Goal: Information Seeking & Learning: Learn about a topic

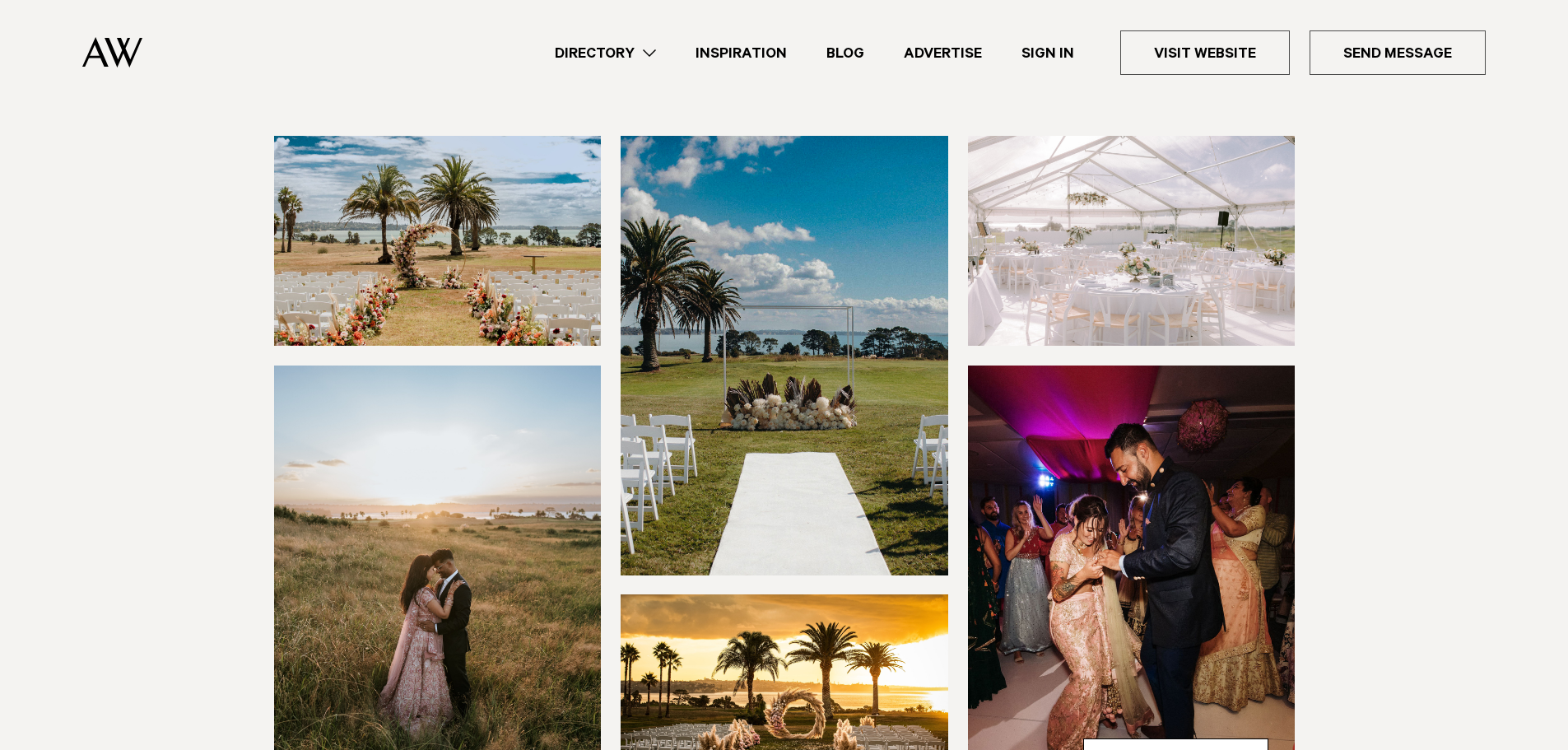
scroll to position [82, 0]
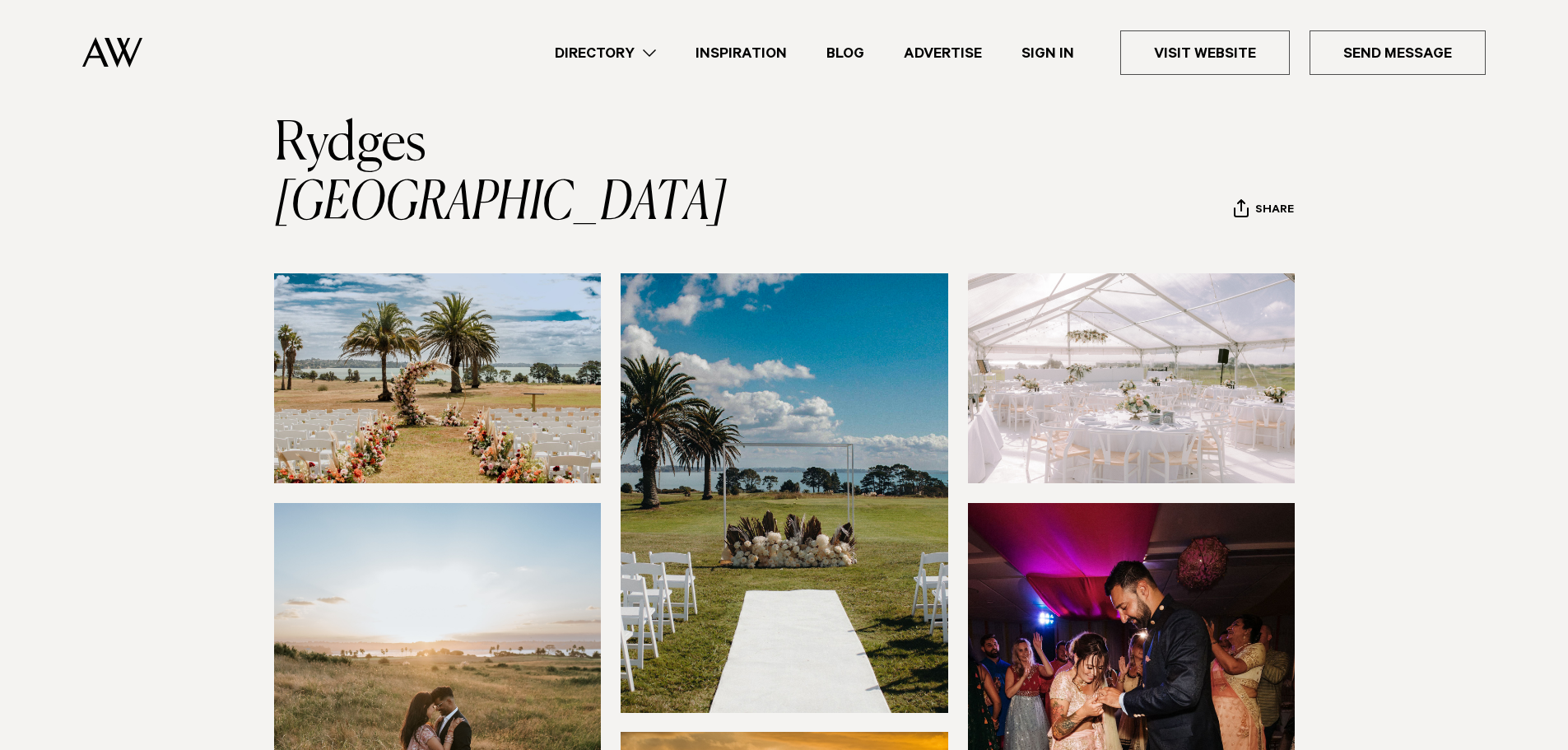
drag, startPoint x: 228, startPoint y: 376, endPoint x: 235, endPoint y: 380, distance: 8.1
click at [228, 377] on div at bounding box center [784, 607] width 1159 height 668
click at [438, 343] on img at bounding box center [437, 378] width 327 height 210
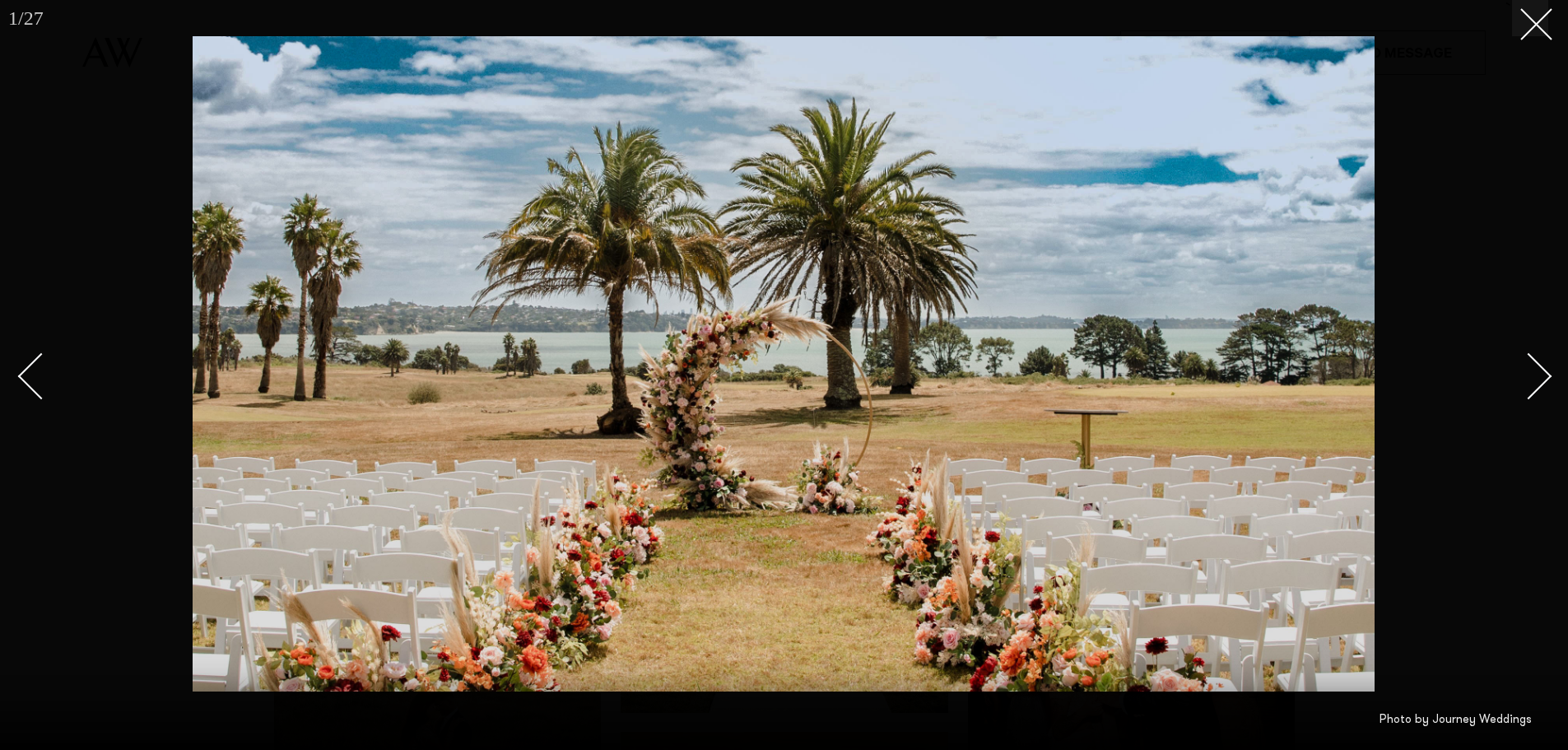
click at [1530, 375] on div "Next slide" at bounding box center [1528, 375] width 47 height 47
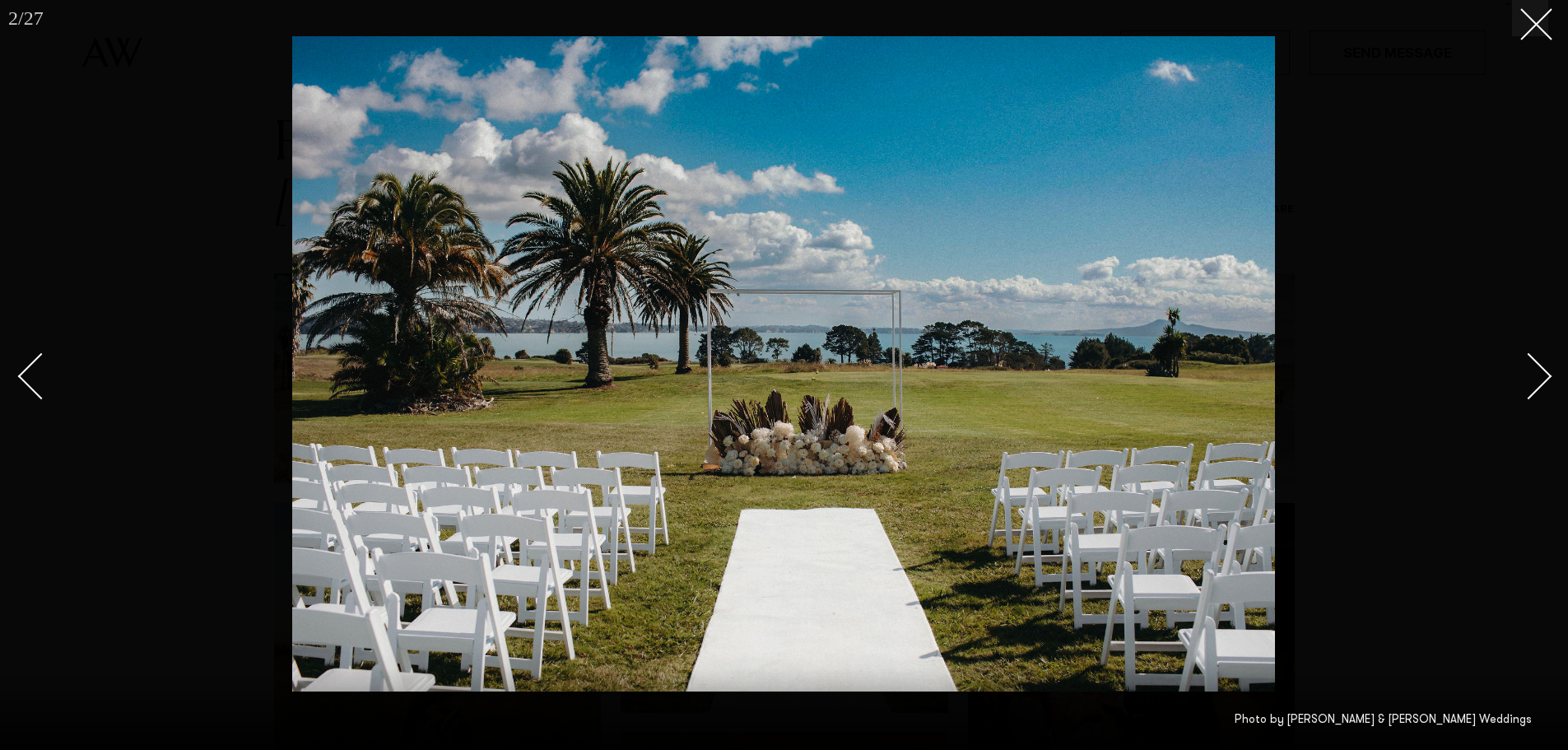
click at [26, 358] on link at bounding box center [48, 375] width 58 height 82
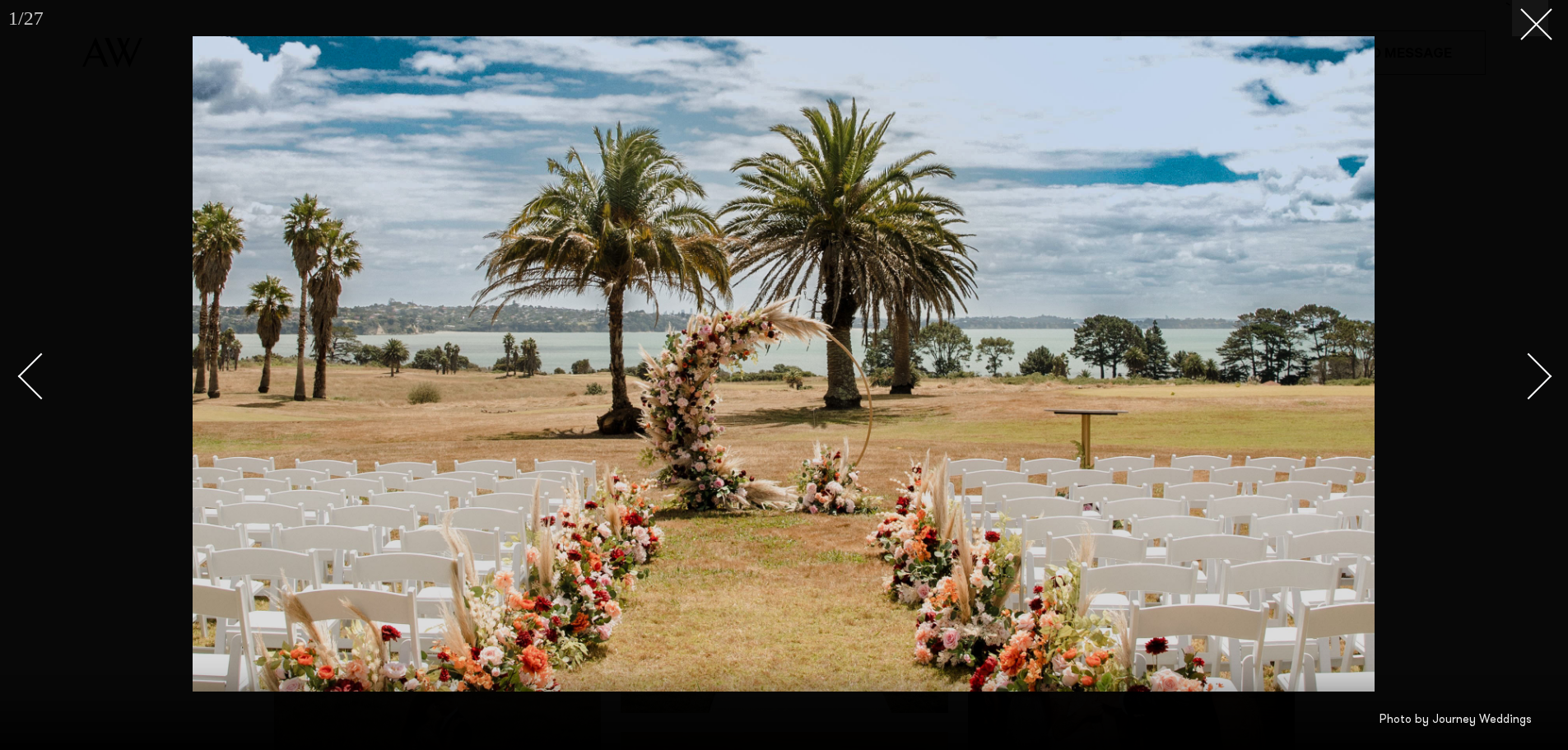
drag, startPoint x: 1547, startPoint y: 375, endPoint x: 1525, endPoint y: 312, distance: 66.7
click at [1546, 375] on div "Next slide" at bounding box center [1528, 375] width 47 height 47
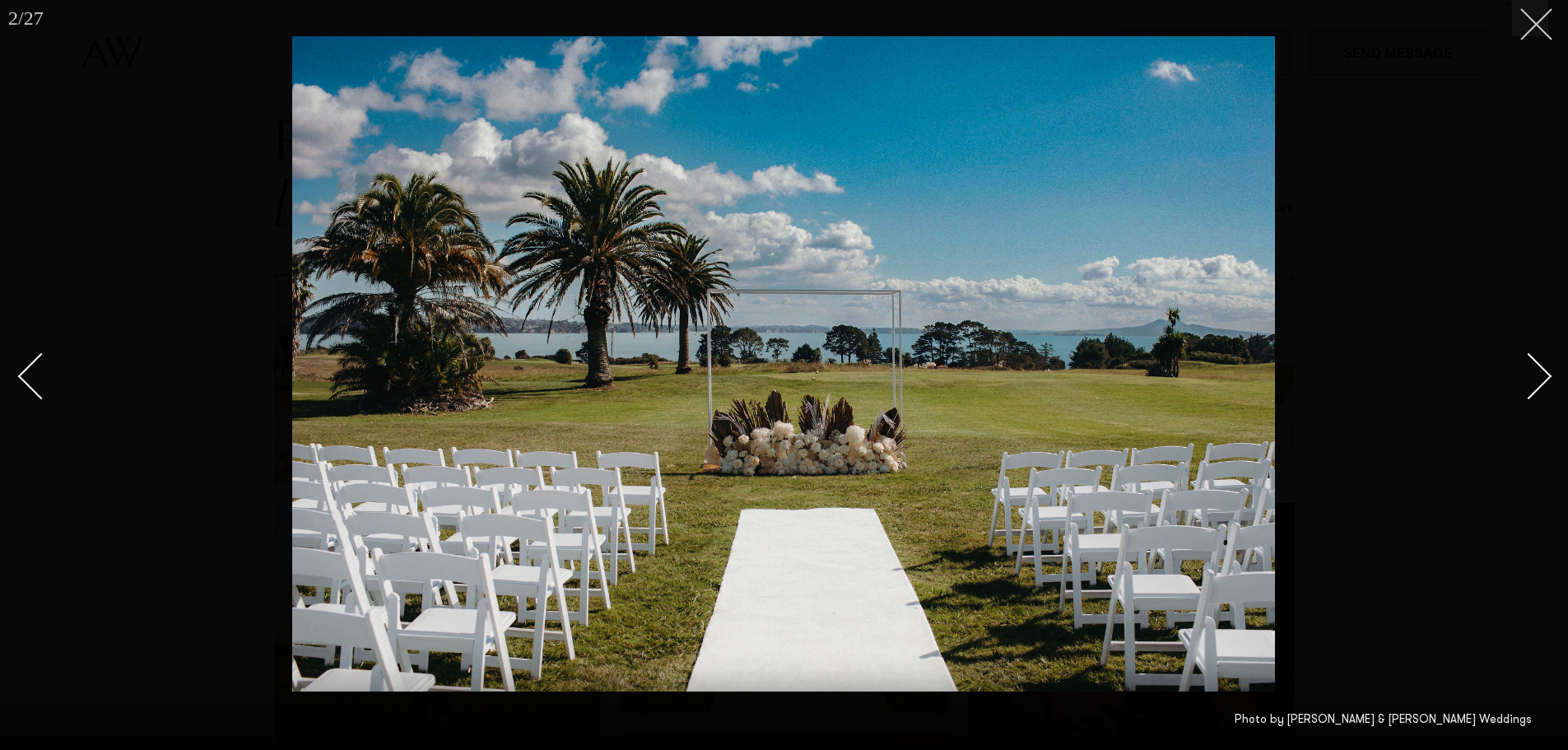
click at [1535, 14] on icon at bounding box center [1530, 18] width 19 height 19
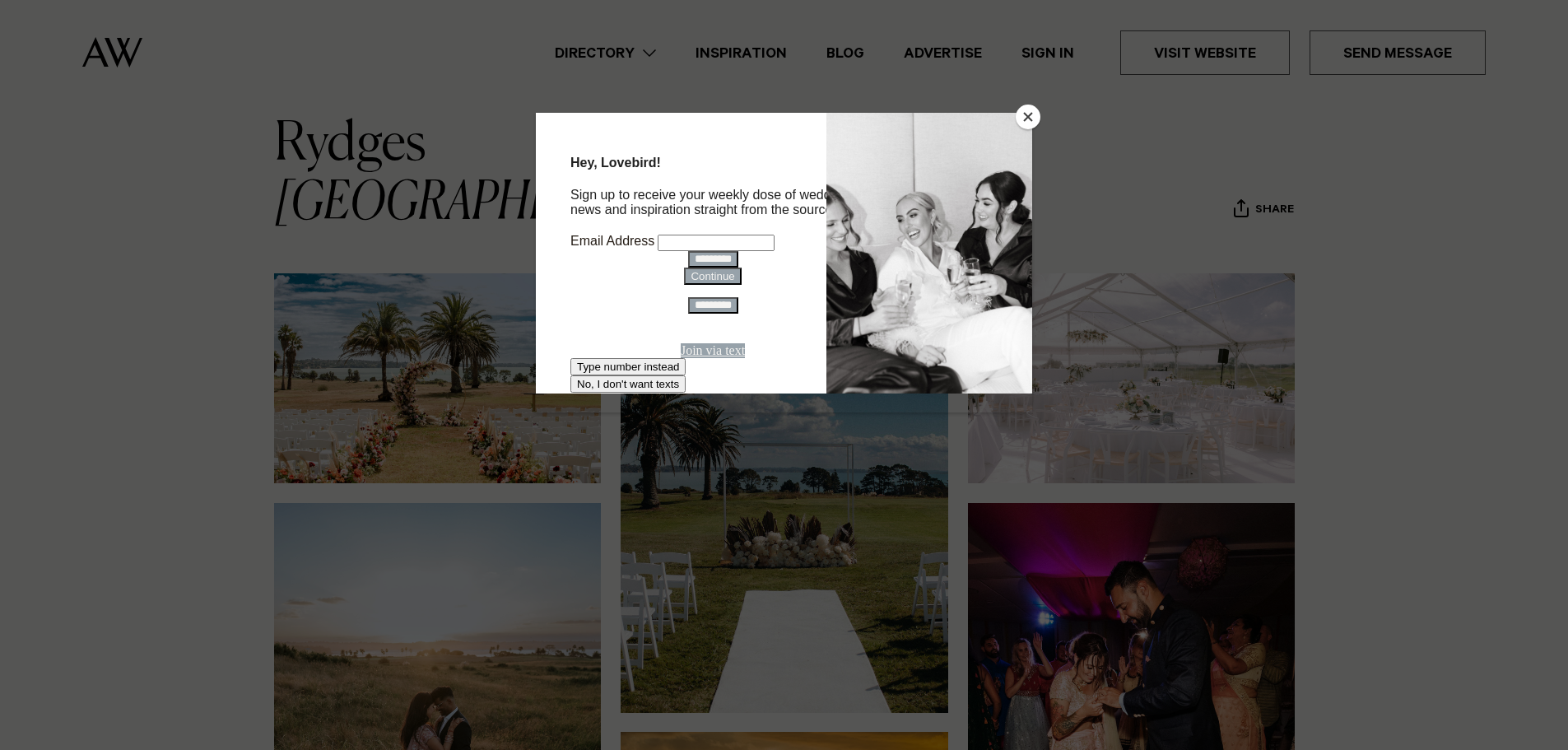
click at [1030, 119] on button "Close" at bounding box center [1028, 117] width 25 height 25
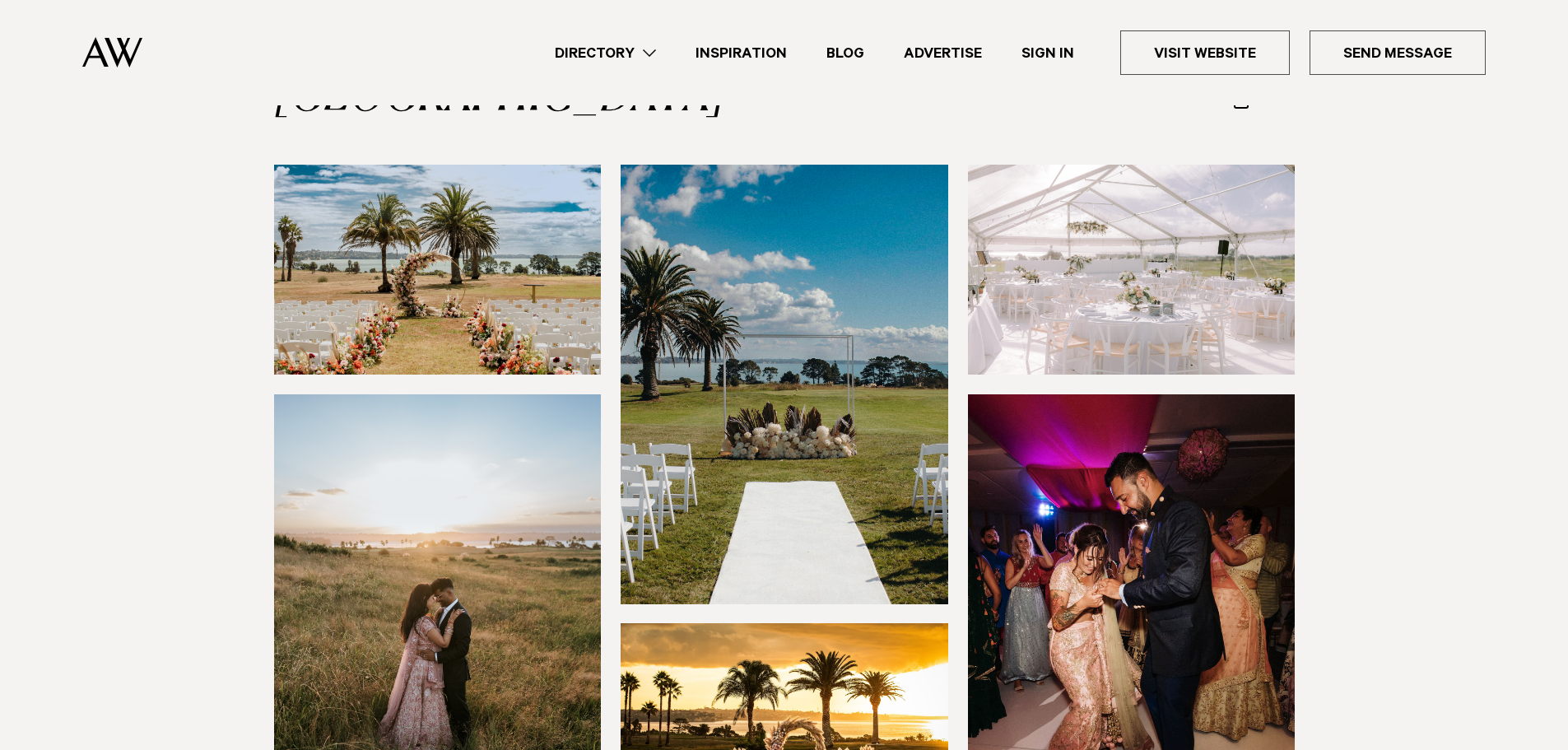
scroll to position [165, 0]
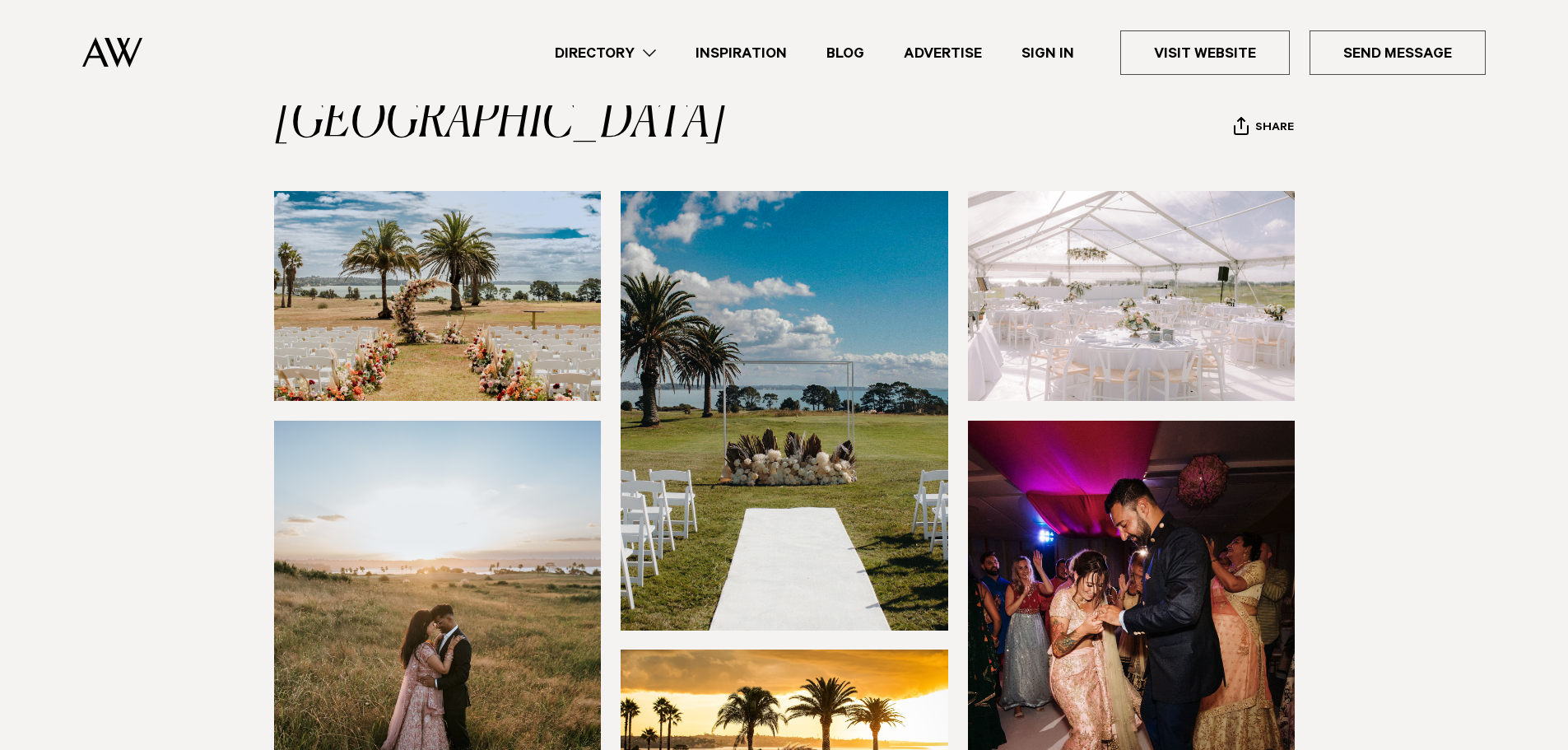
click at [1099, 290] on img at bounding box center [1132, 296] width 327 height 210
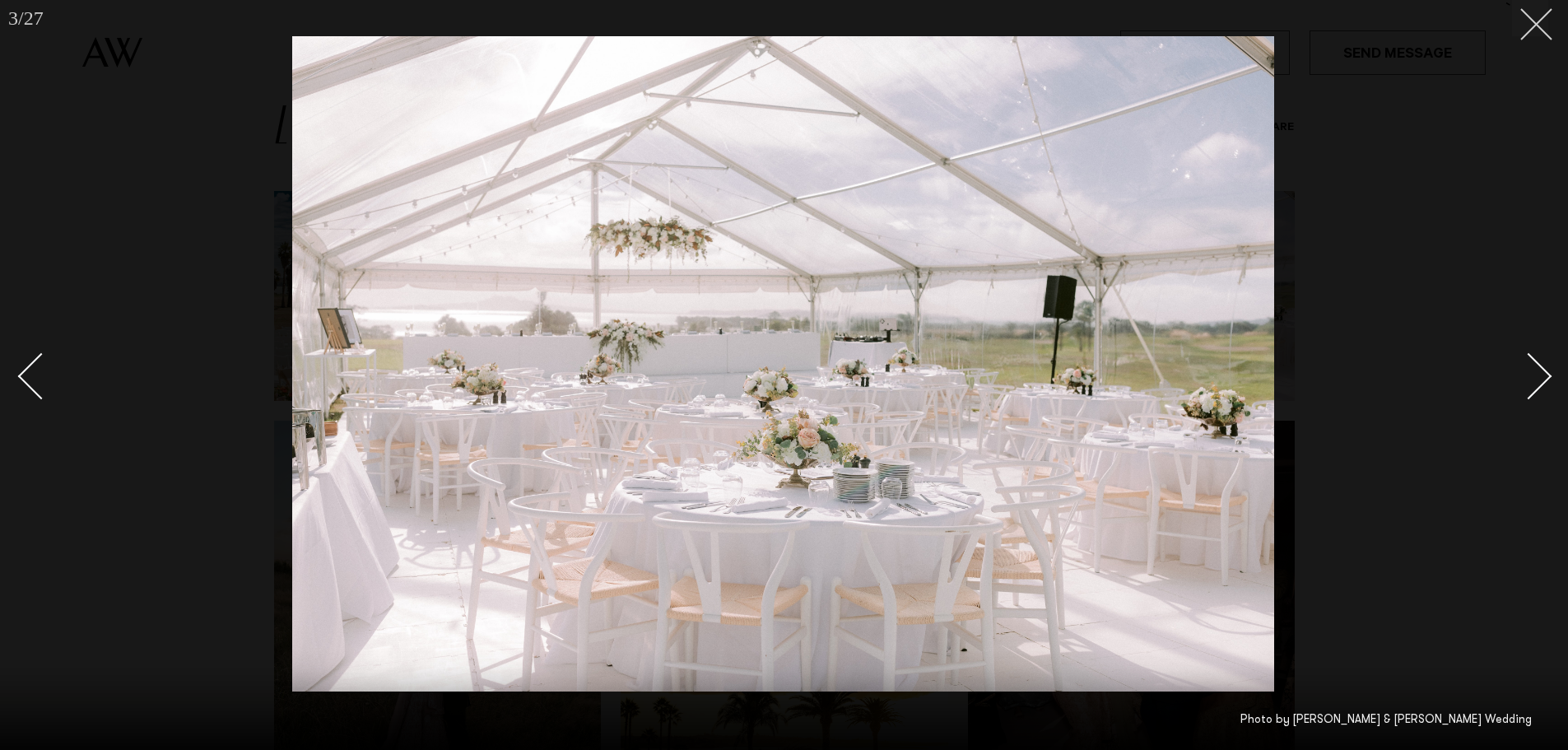
click at [1532, 30] on button at bounding box center [1530, 18] width 36 height 36
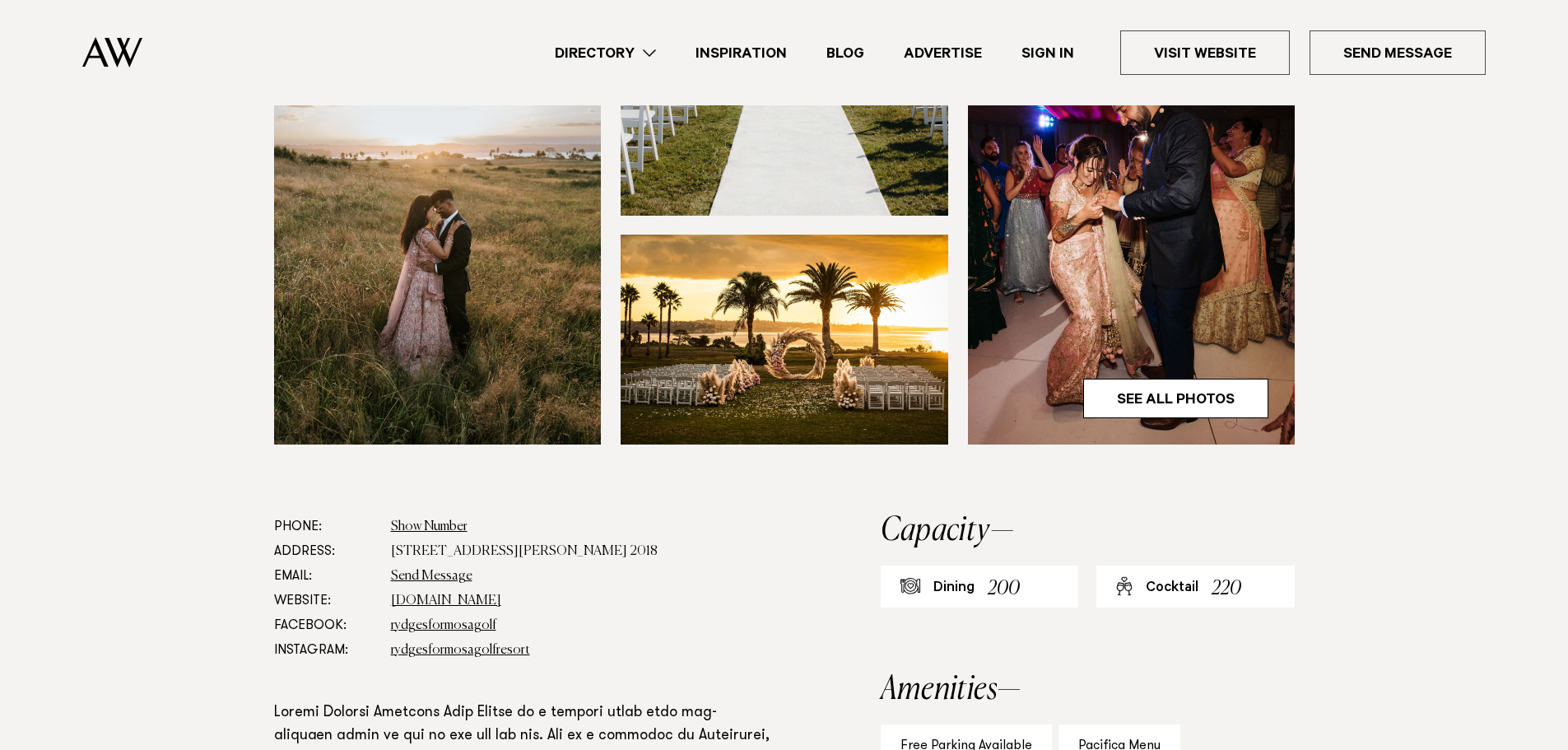
scroll to position [494, 0]
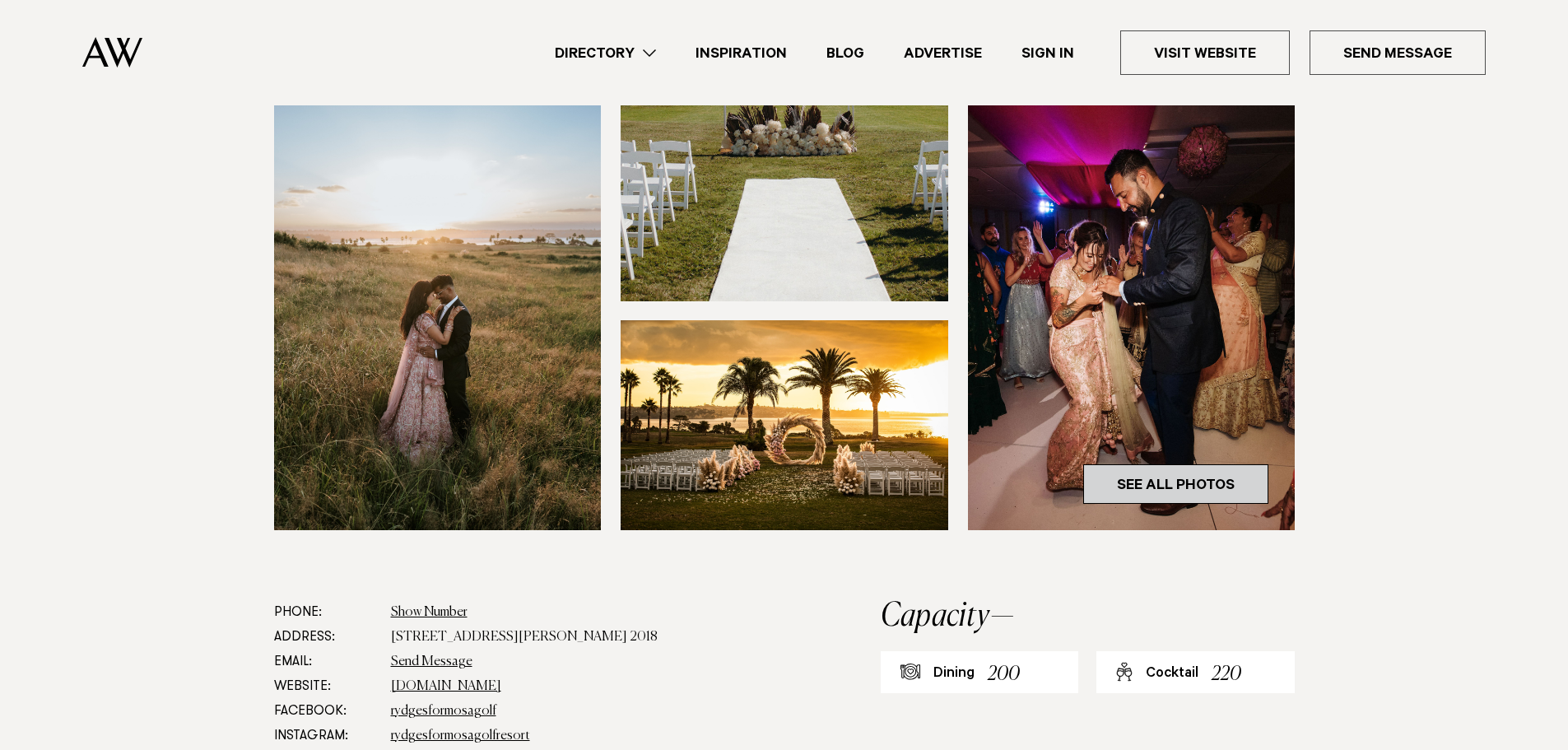
click at [1196, 484] on link "See All Photos" at bounding box center [1176, 484] width 185 height 40
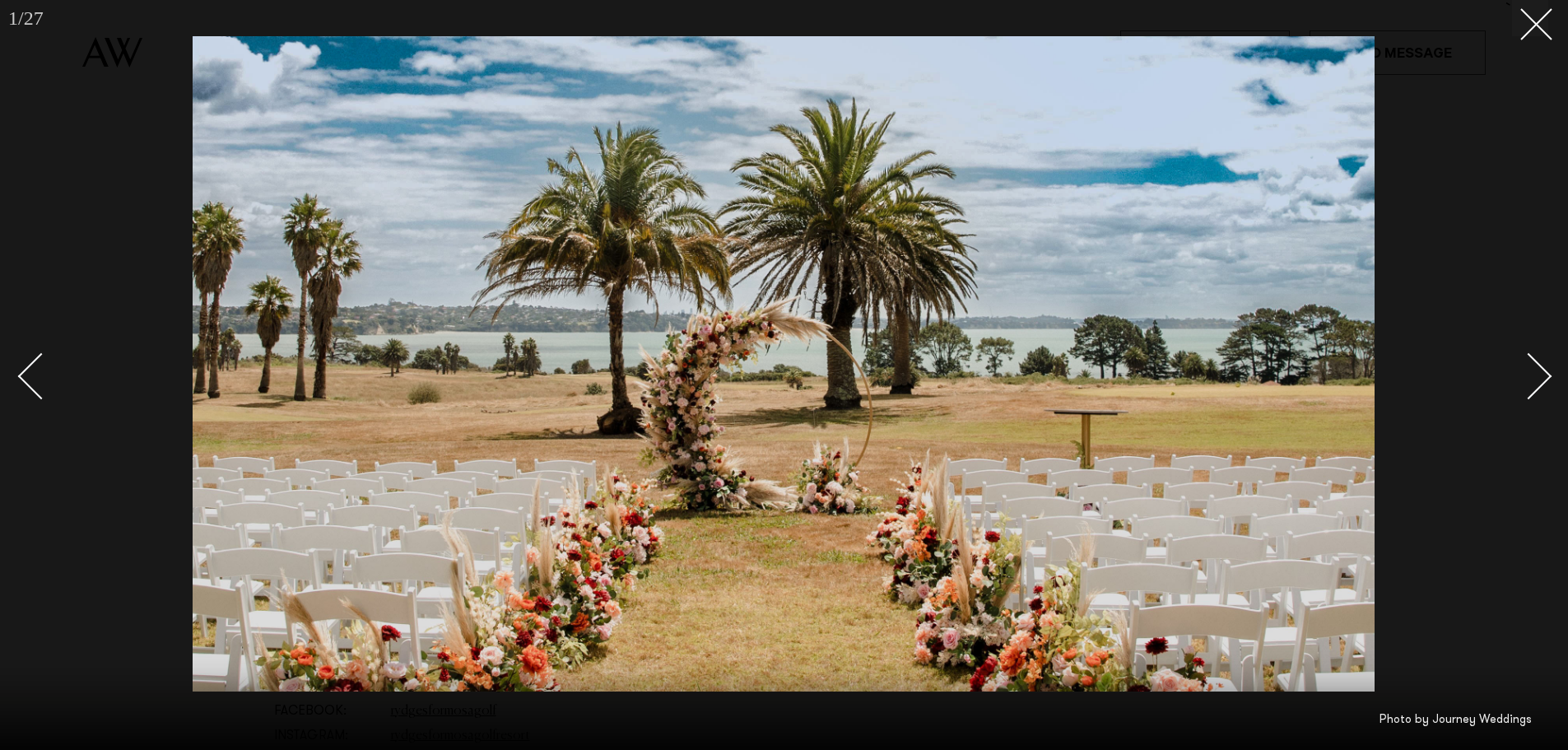
click at [1531, 381] on div "Next slide" at bounding box center [1528, 375] width 47 height 47
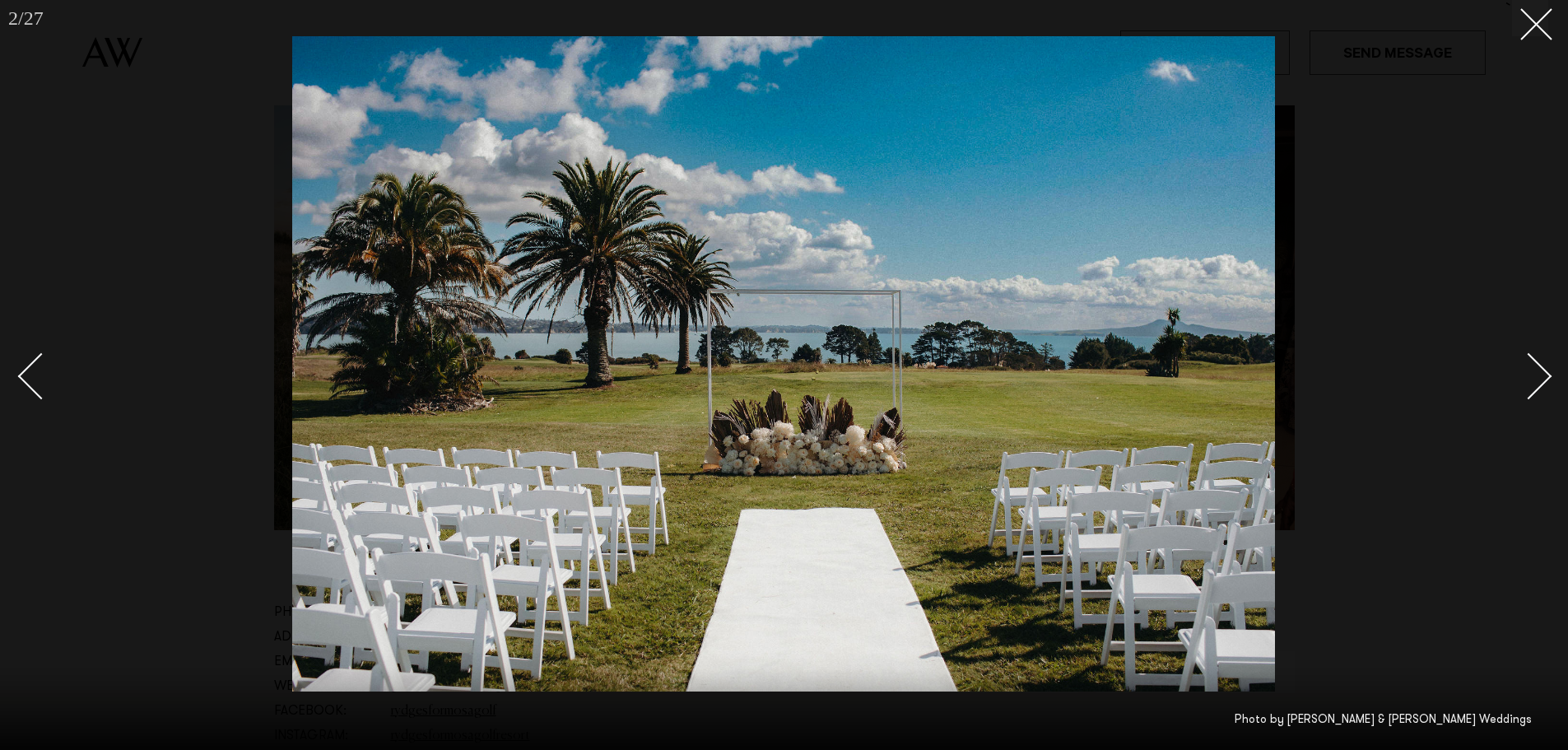
click at [1535, 380] on div "Next slide" at bounding box center [1528, 375] width 47 height 47
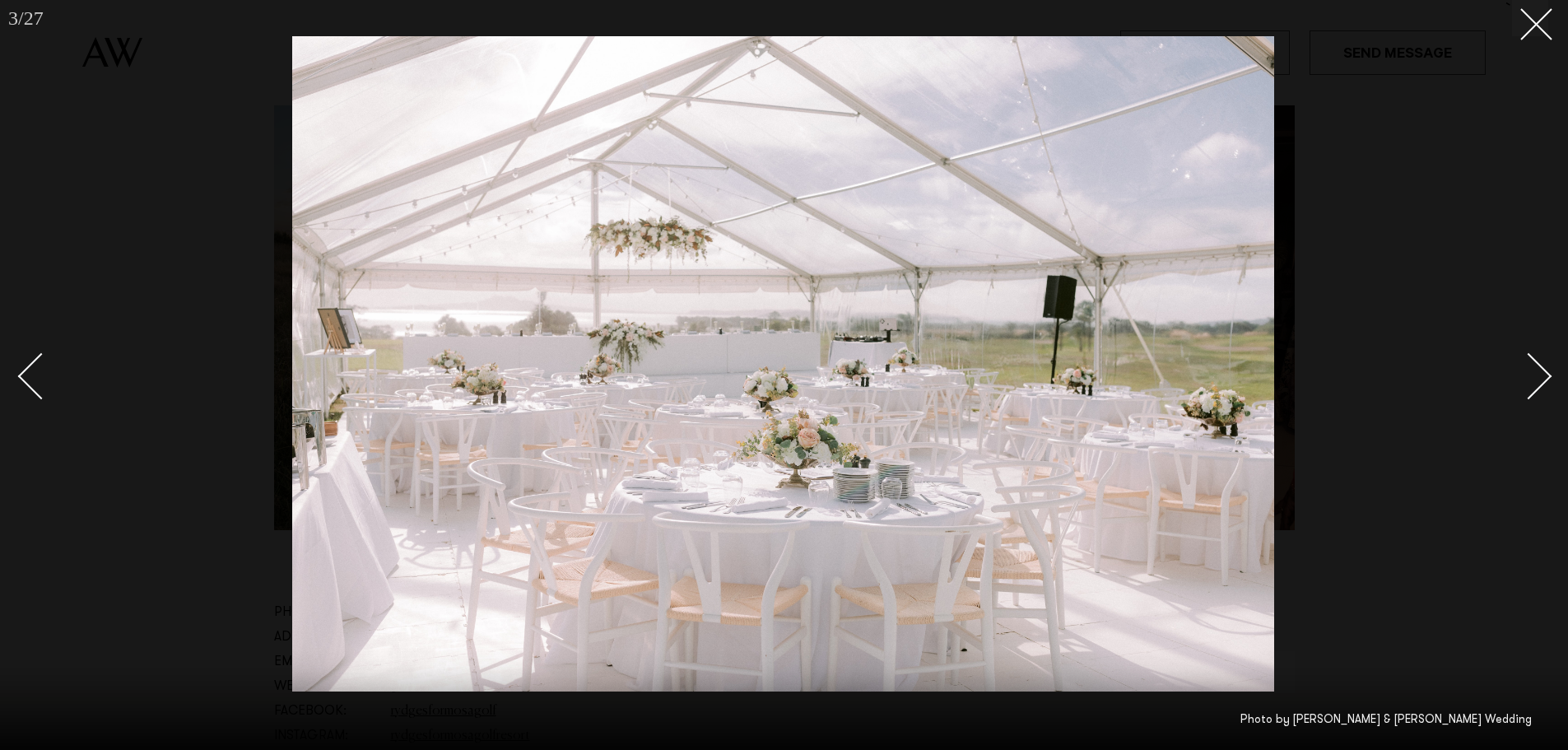
click at [1536, 380] on div "Next slide" at bounding box center [1528, 375] width 47 height 47
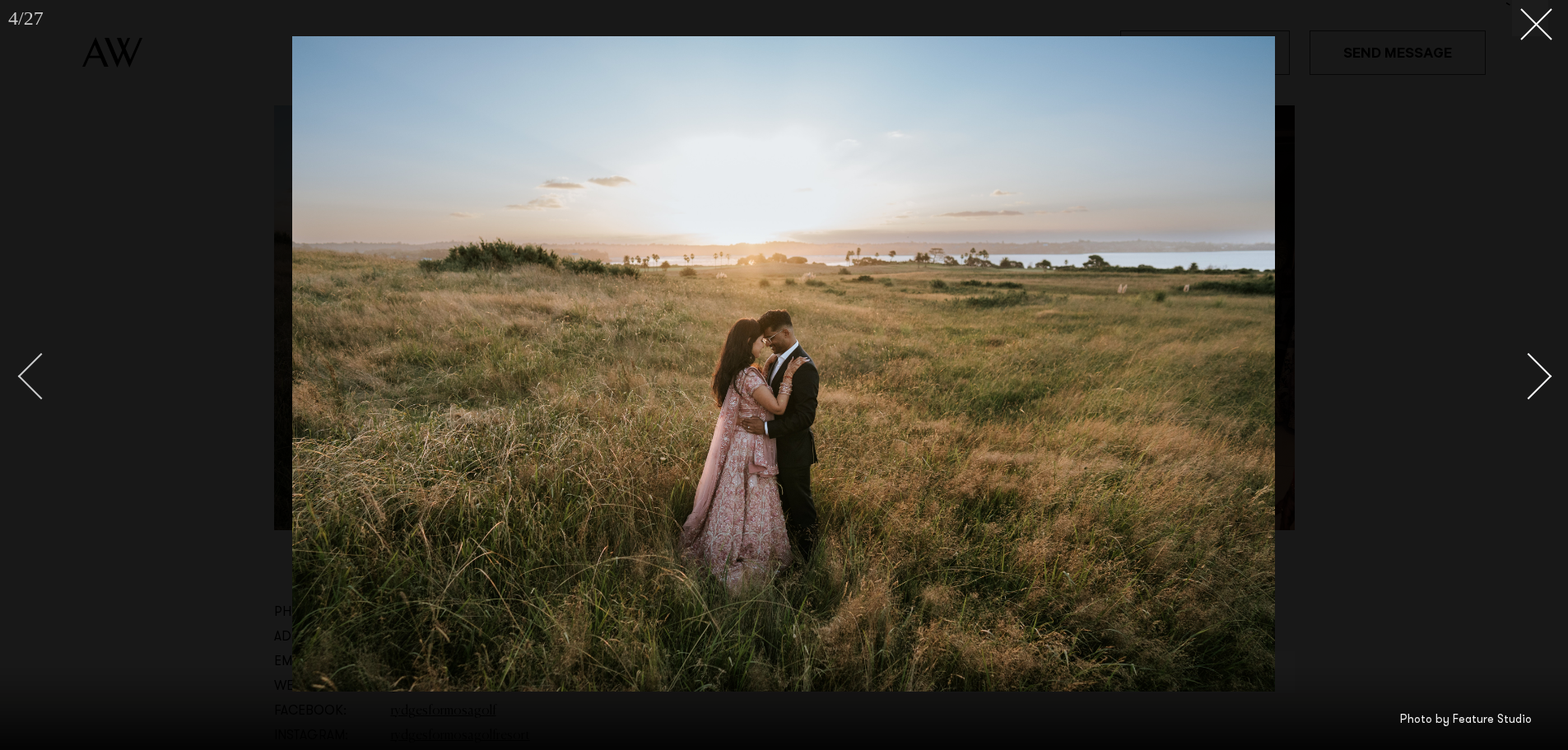
click at [48, 389] on div "Previous slide" at bounding box center [41, 375] width 47 height 47
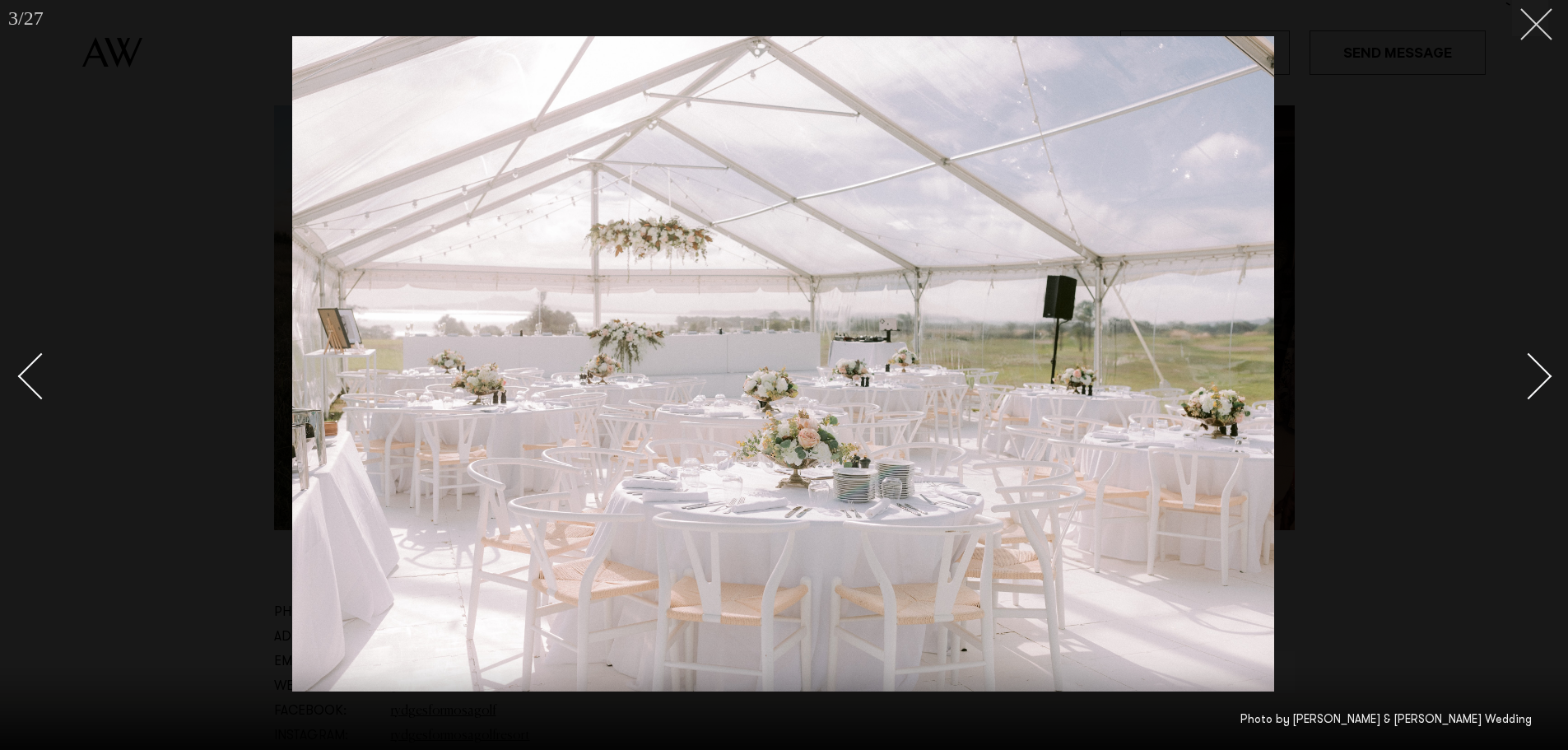
click at [1526, 19] on icon at bounding box center [1530, 18] width 19 height 19
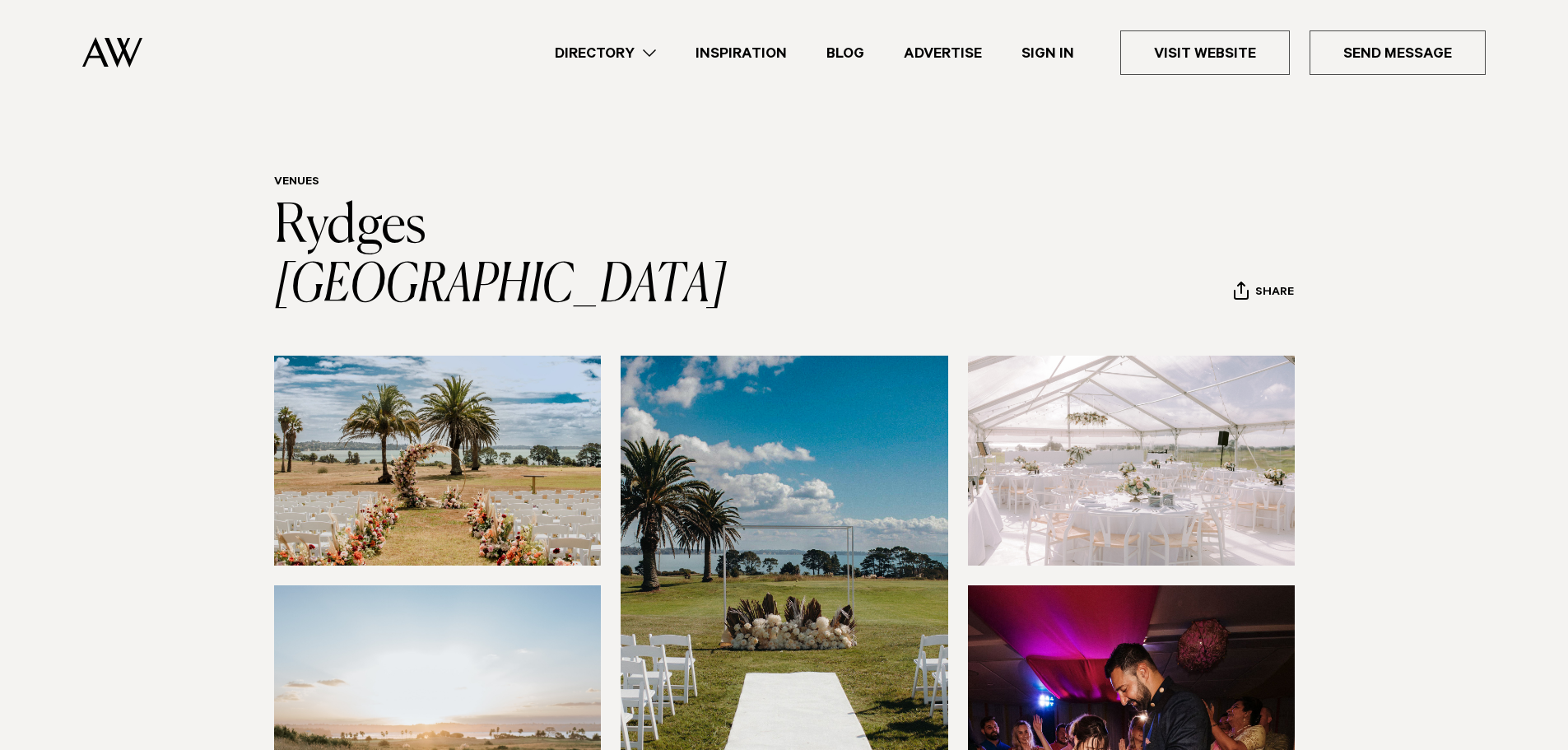
click at [1242, 502] on img at bounding box center [1132, 460] width 327 height 210
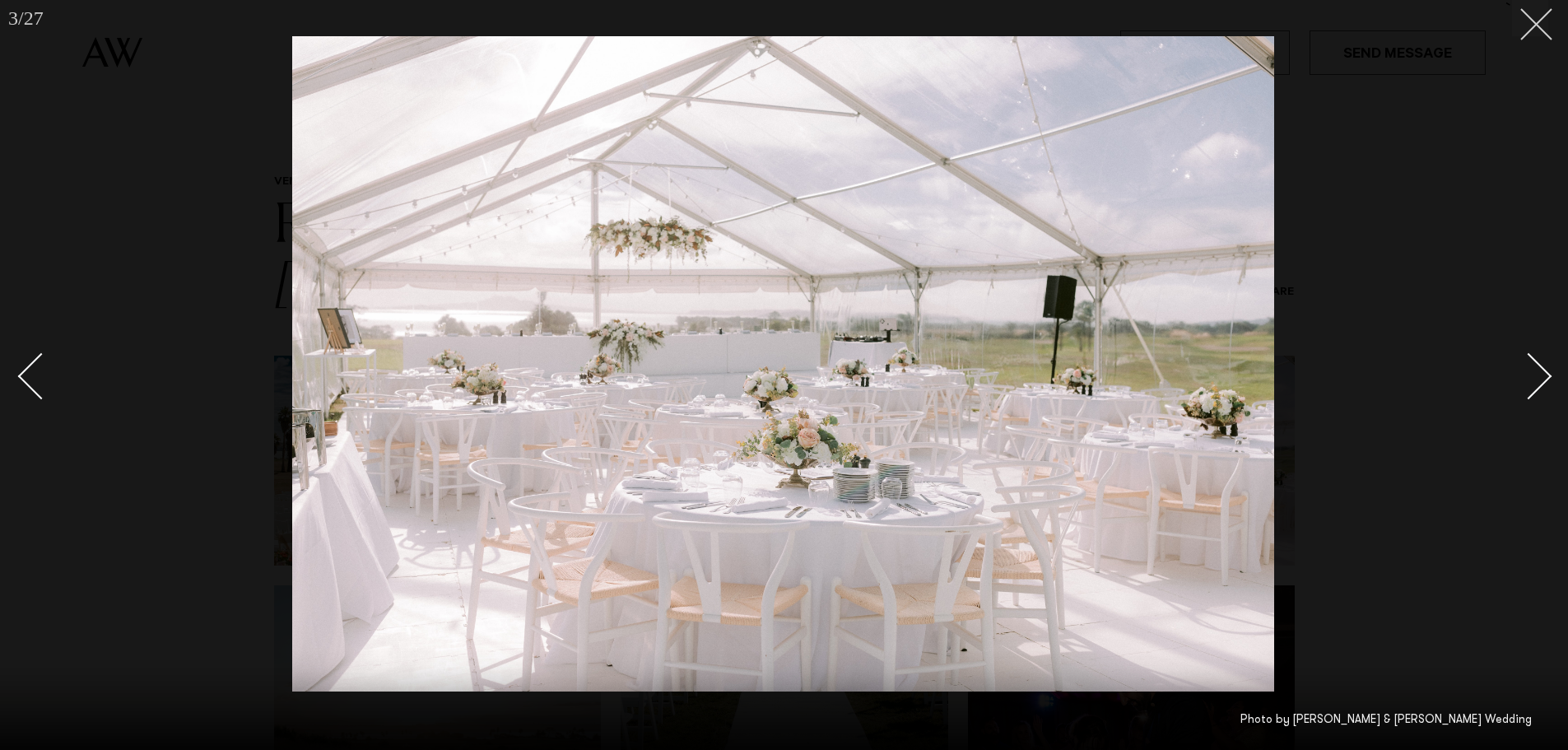
click at [1546, 22] on button at bounding box center [1530, 18] width 36 height 36
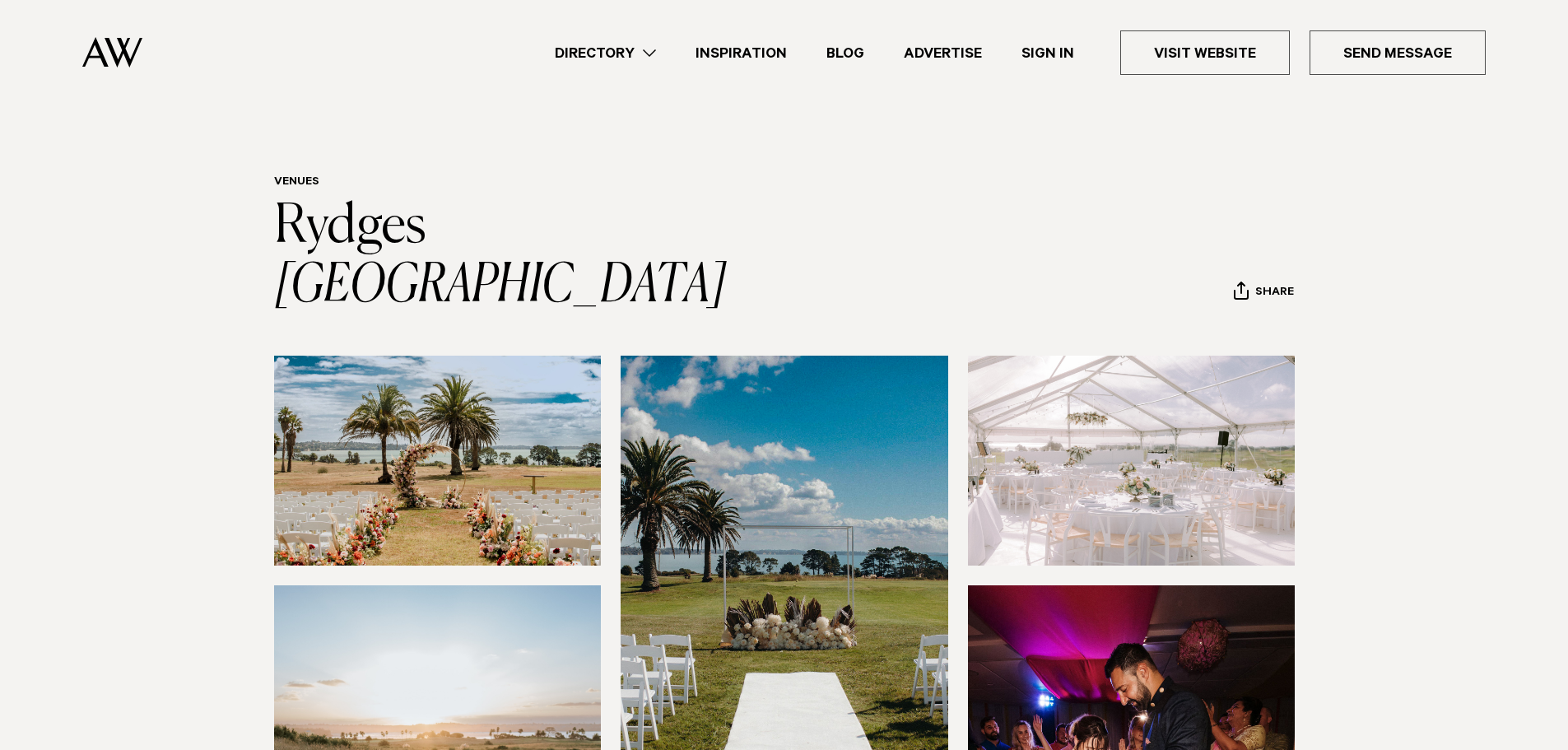
click at [1192, 435] on img at bounding box center [1132, 460] width 327 height 210
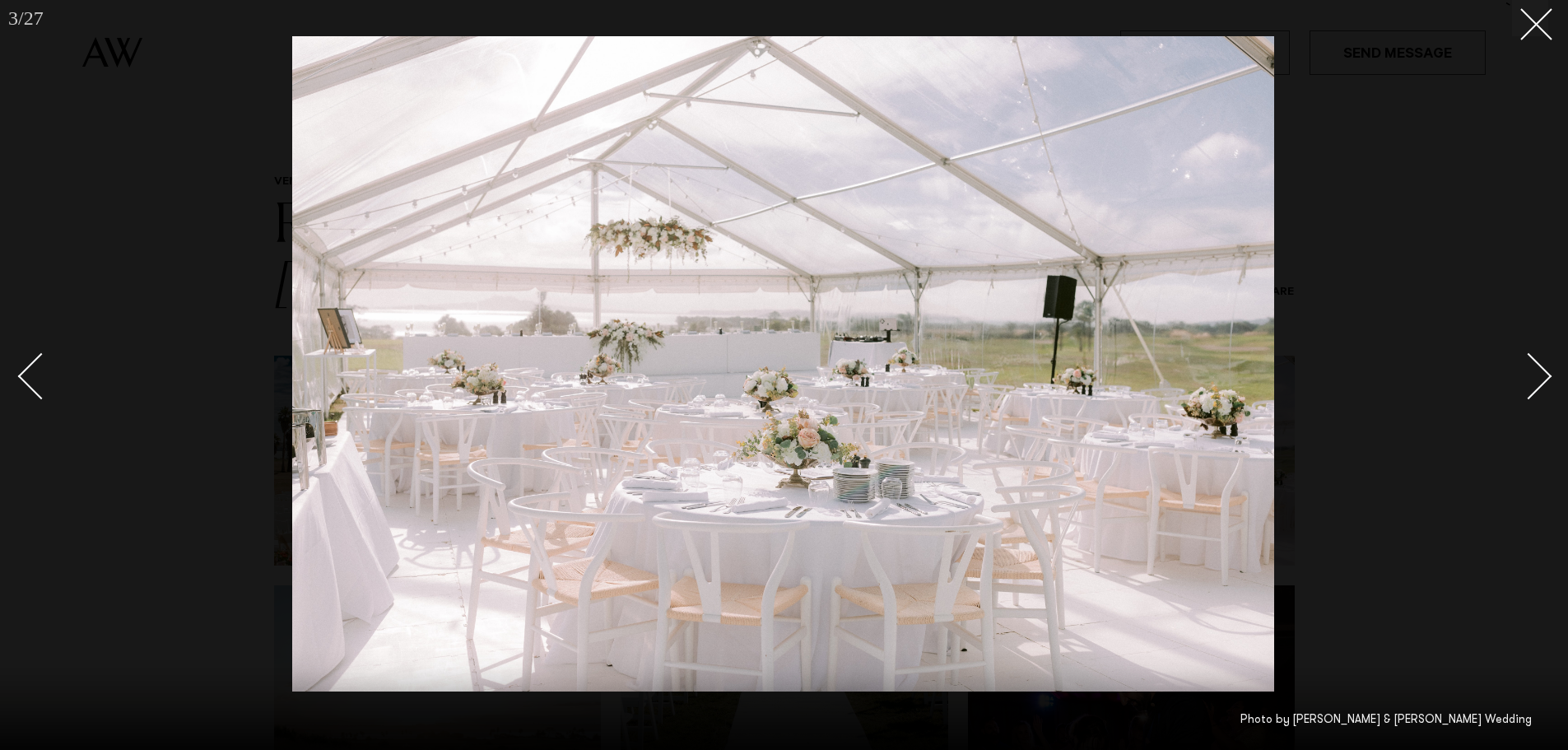
drag, startPoint x: 1532, startPoint y: 9, endPoint x: 1520, endPoint y: 35, distance: 28.6
click at [1532, 8] on icon at bounding box center [1530, 18] width 19 height 19
